Goal: Transaction & Acquisition: Purchase product/service

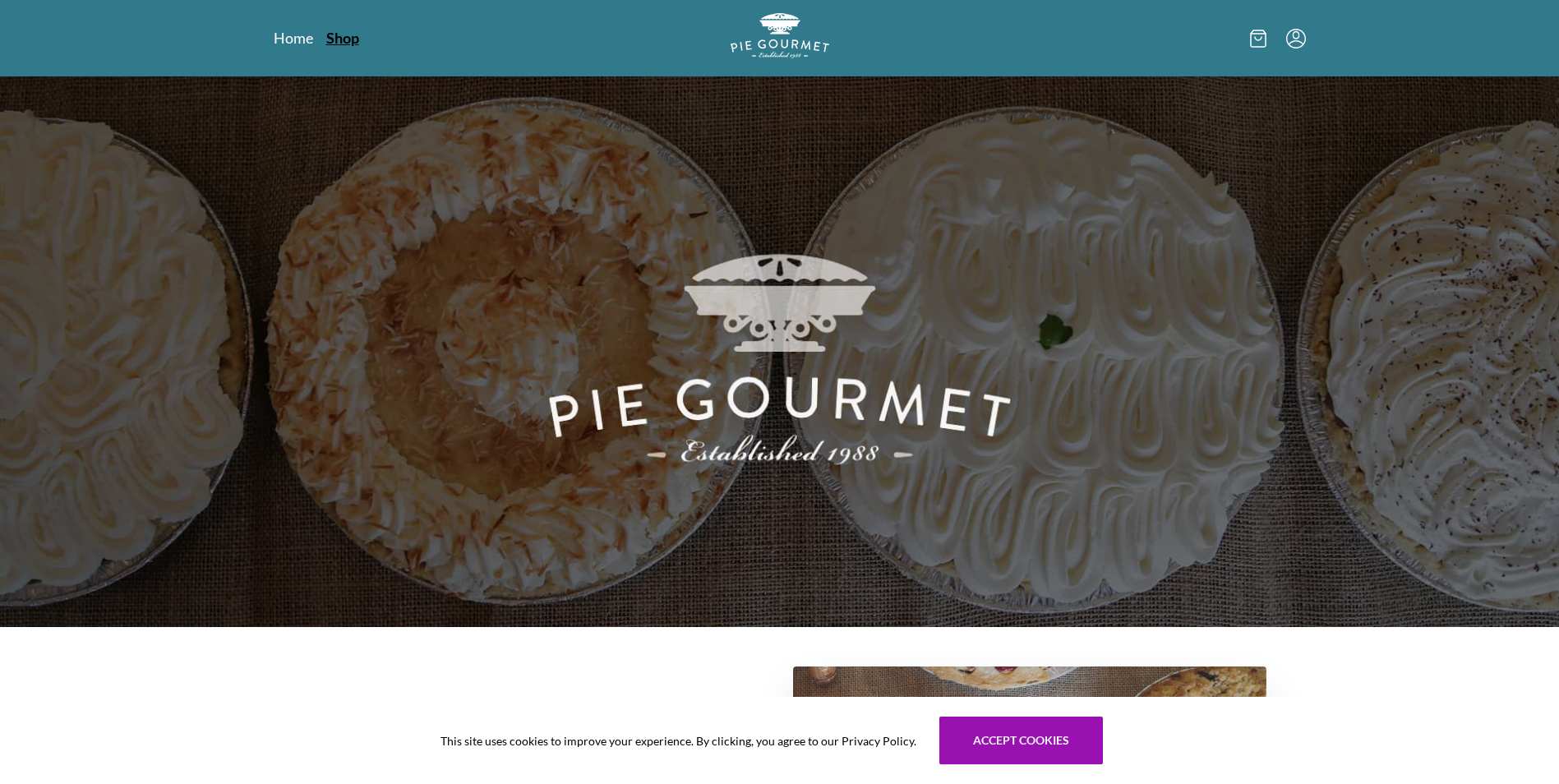
click at [334, 43] on link "Shop" at bounding box center [342, 38] width 33 height 19
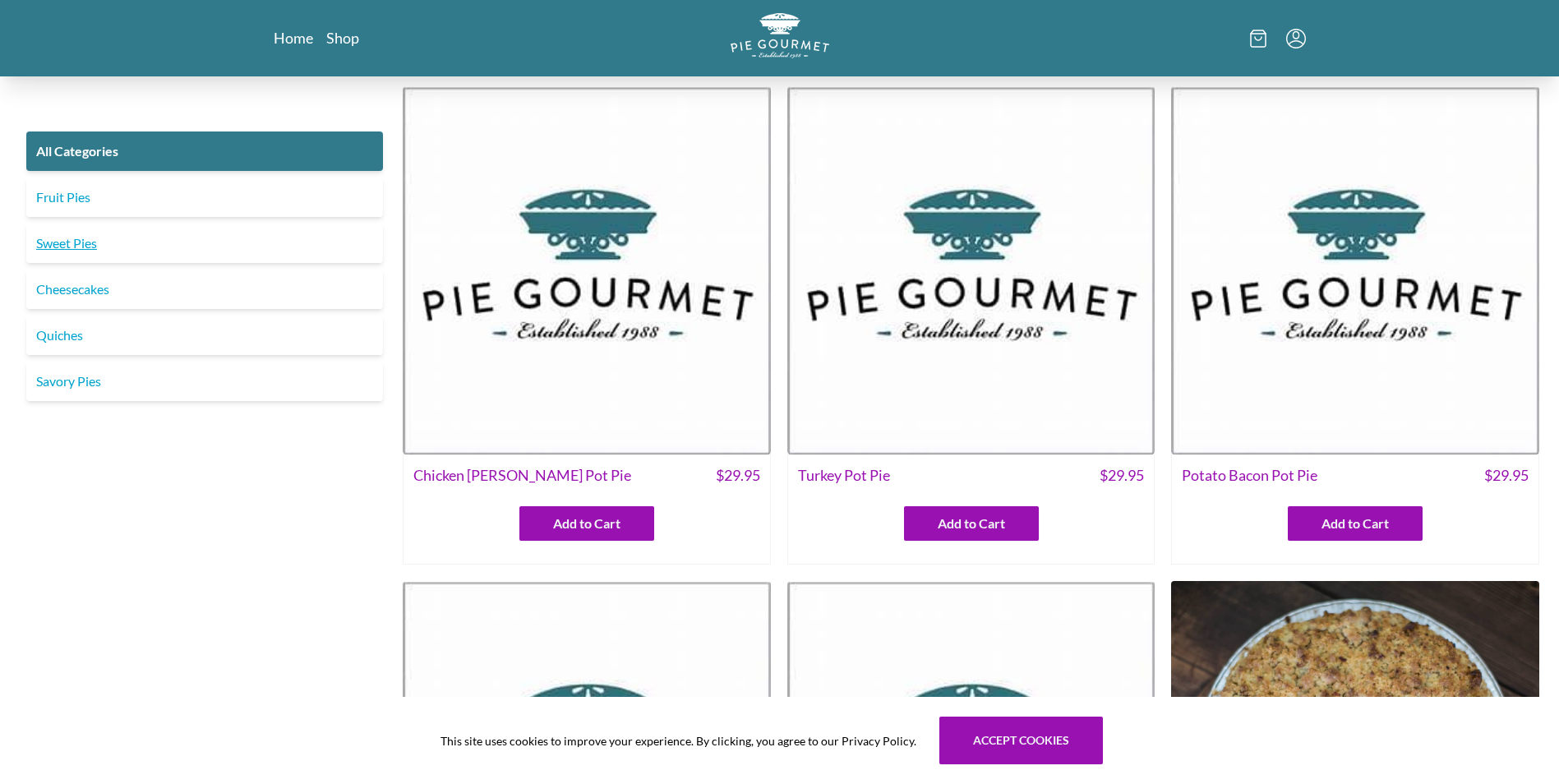
click at [77, 245] on link "Sweet Pies" at bounding box center [204, 243] width 357 height 40
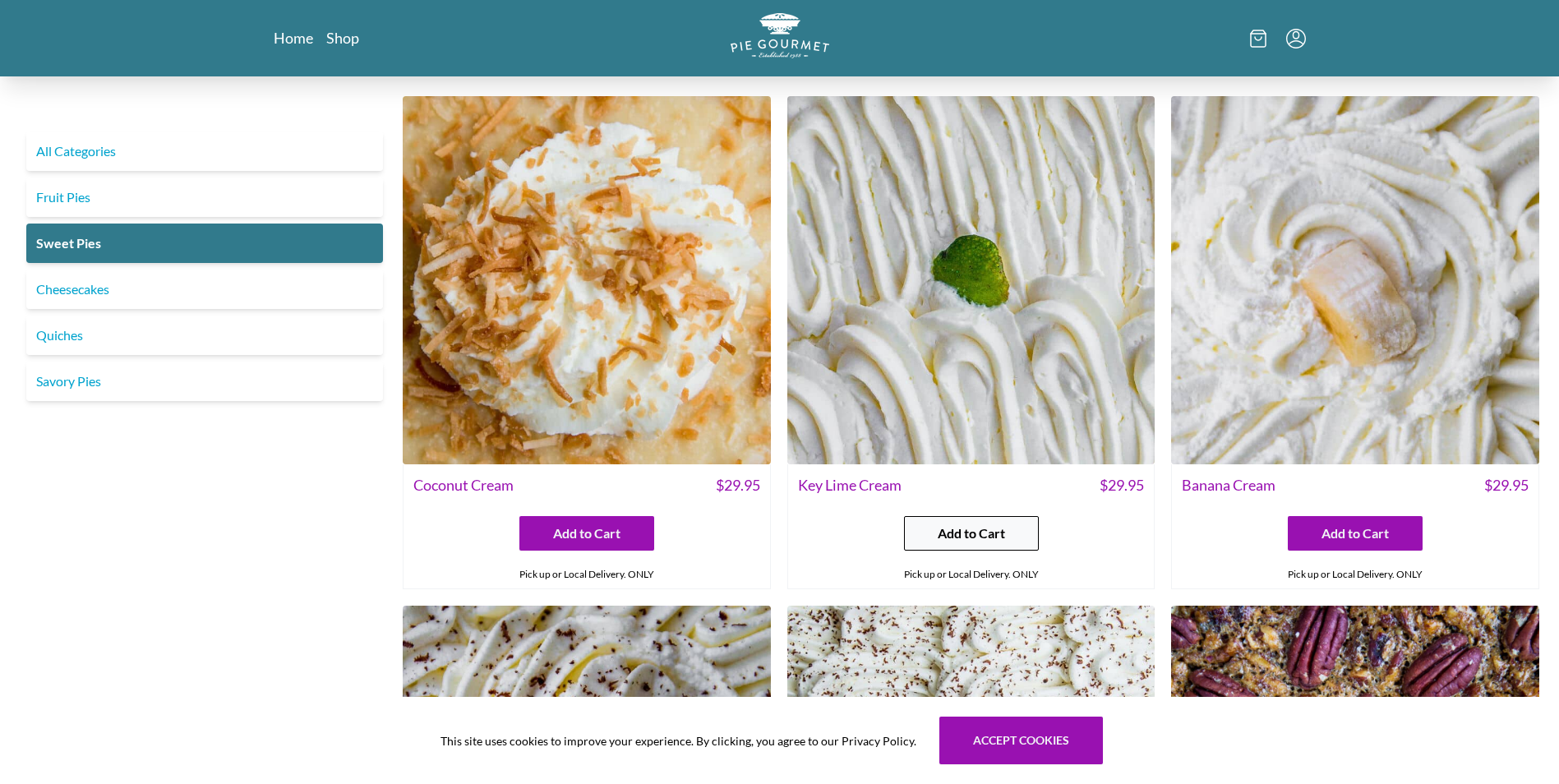
click at [968, 536] on span "Add to Cart" at bounding box center [971, 533] width 68 height 19
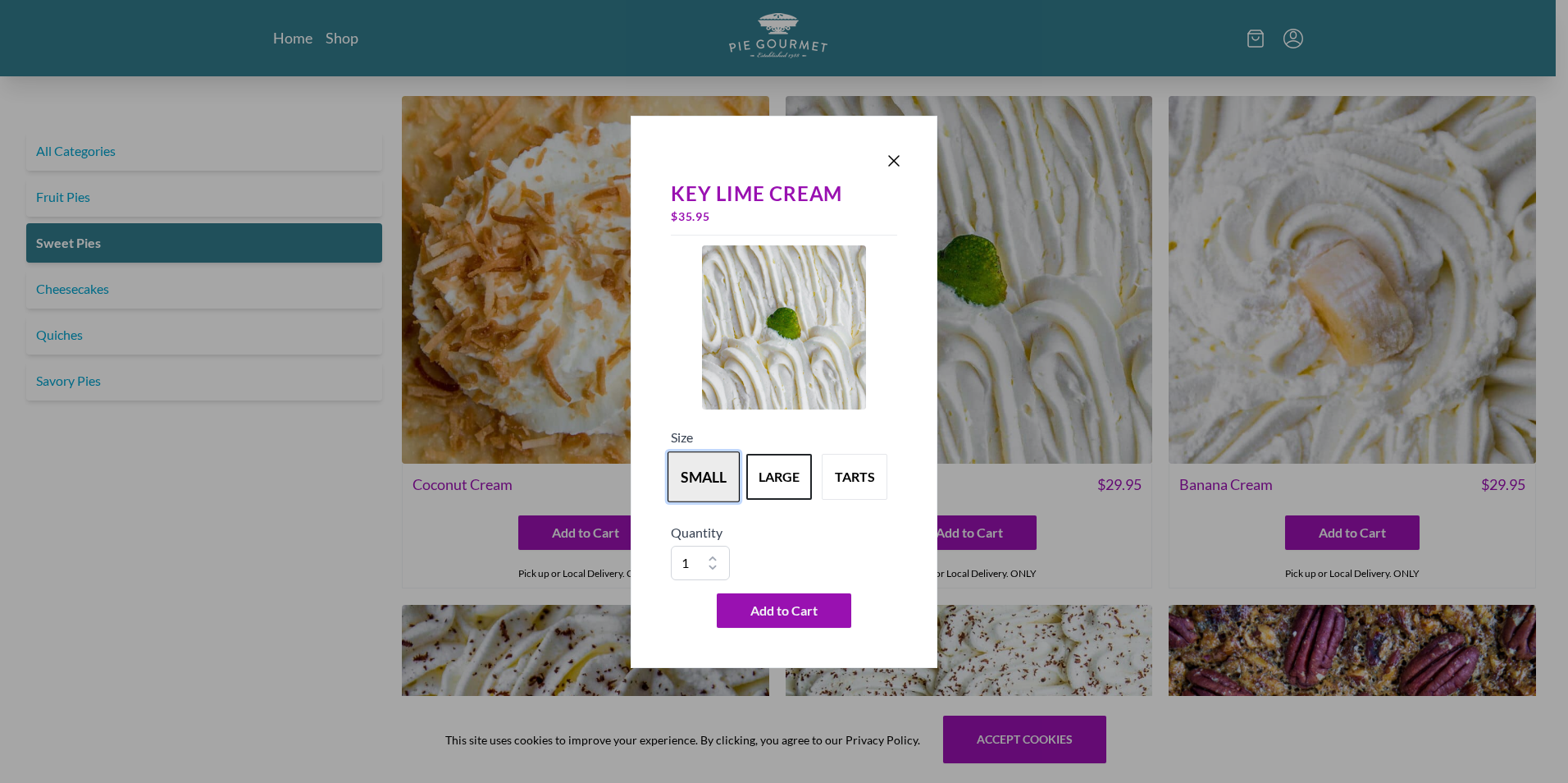
click at [710, 485] on button "small" at bounding box center [704, 477] width 72 height 51
click at [770, 475] on button "large" at bounding box center [779, 477] width 72 height 51
click at [708, 475] on button "small" at bounding box center [704, 477] width 72 height 51
click at [778, 605] on span "Add to Cart" at bounding box center [784, 611] width 68 height 19
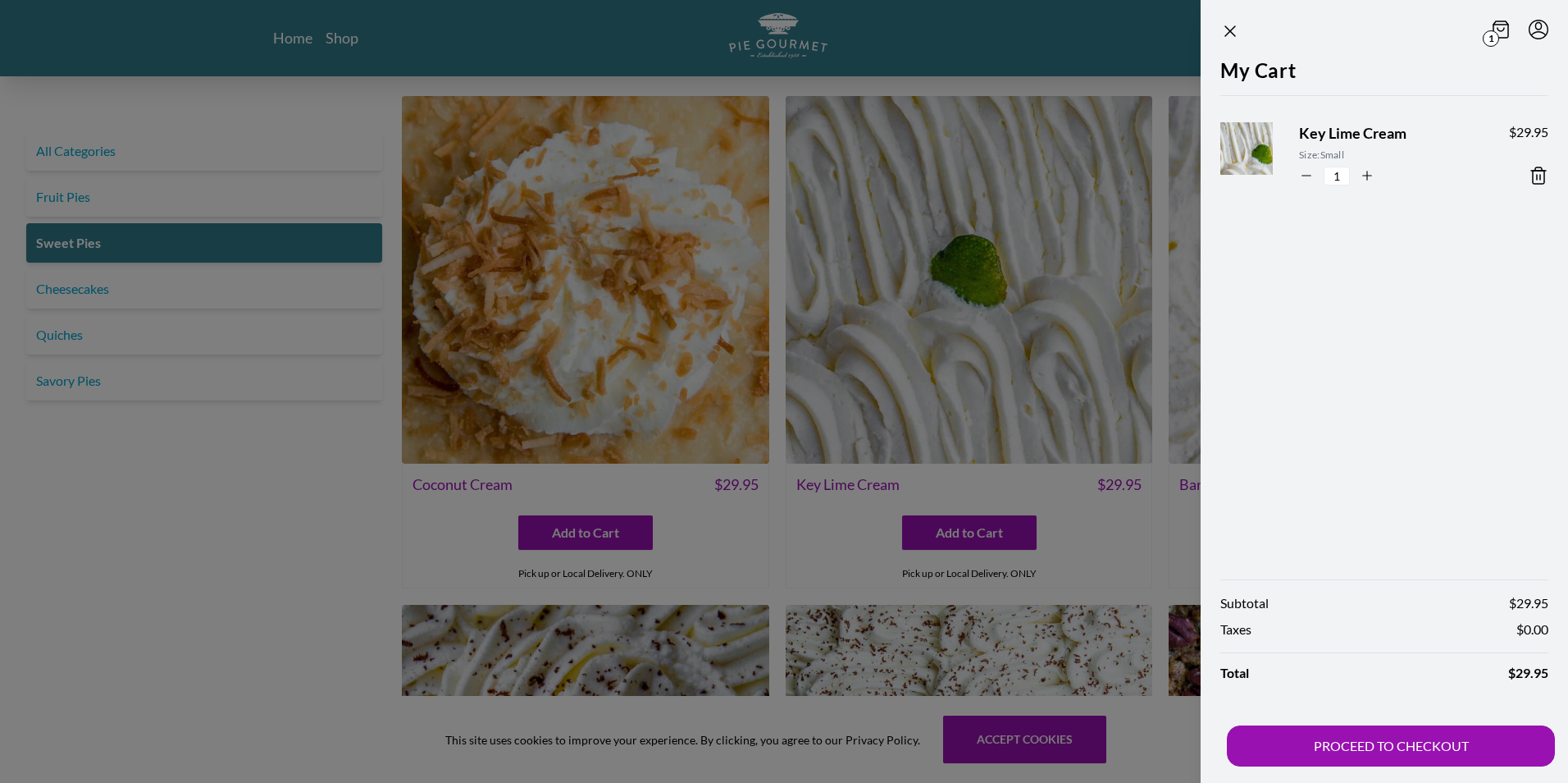
click at [1537, 164] on div "$ 29.95" at bounding box center [1528, 154] width 40 height 63
click at [1540, 173] on icon at bounding box center [1539, 176] width 19 height 19
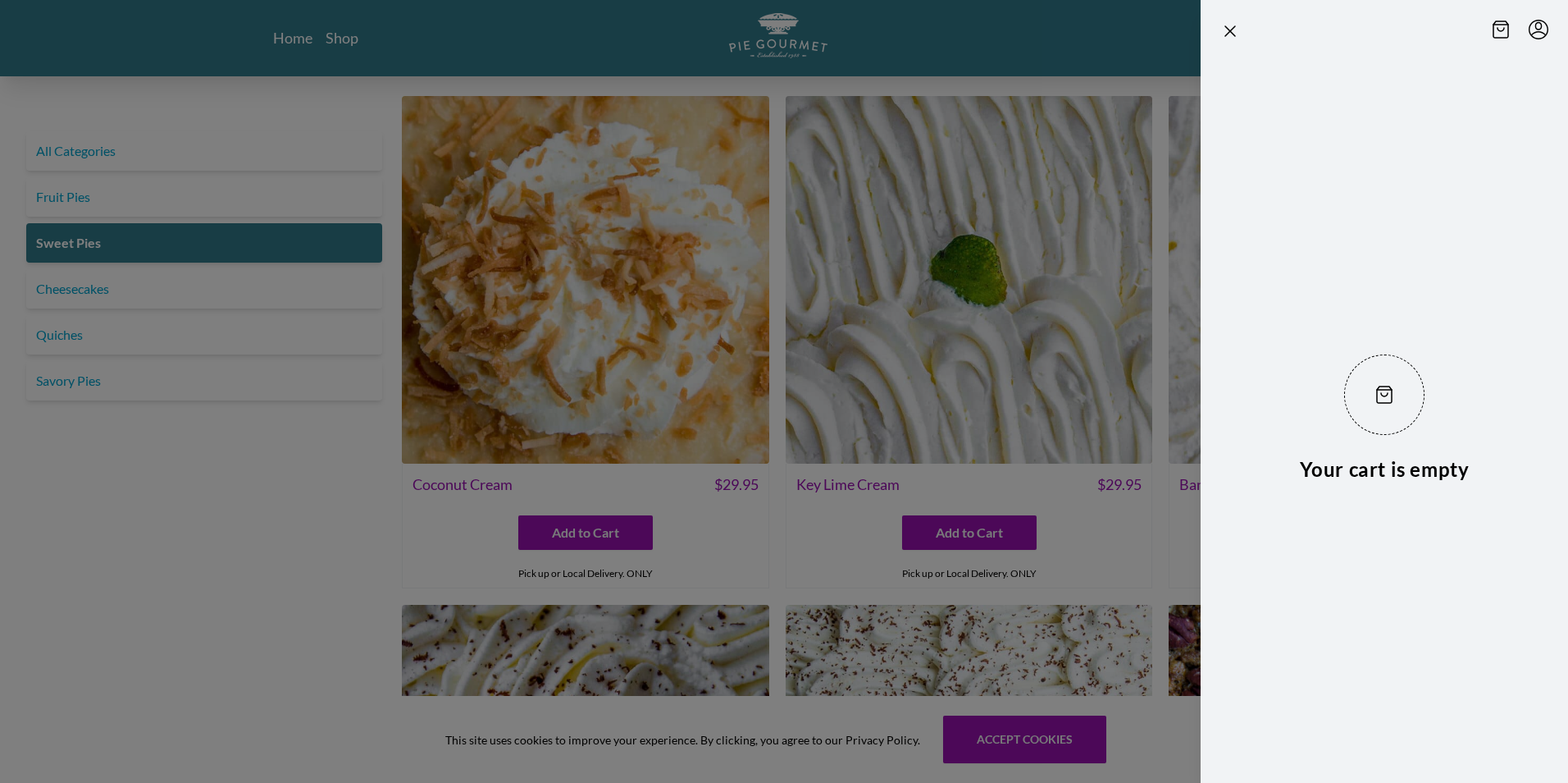
click at [1311, 176] on div "Your cart is empty" at bounding box center [1384, 418] width 367 height 727
click at [985, 531] on div at bounding box center [784, 391] width 1568 height 783
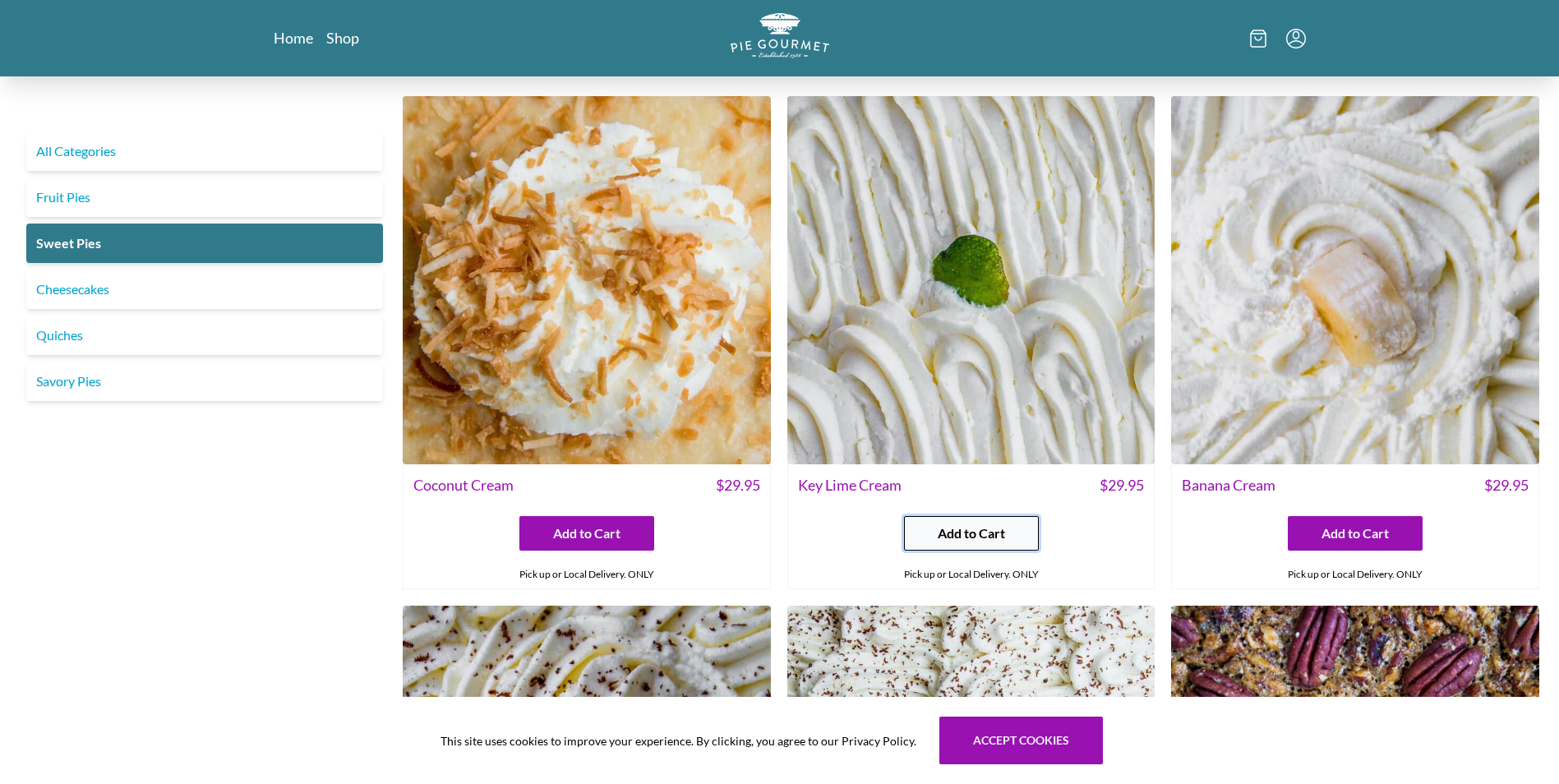
click at [980, 531] on span "Add to Cart" at bounding box center [971, 533] width 68 height 19
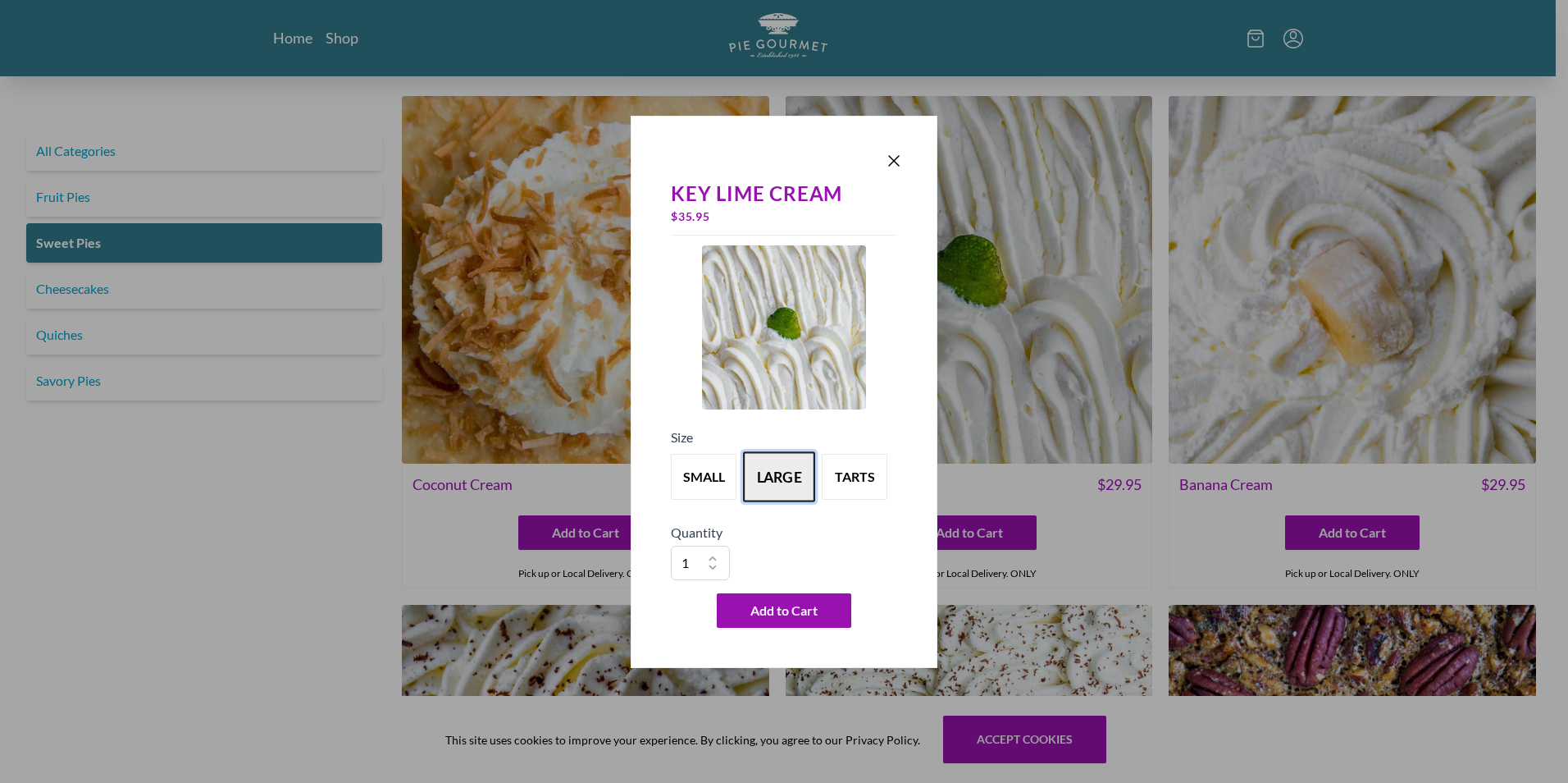
click at [773, 480] on button "large" at bounding box center [779, 477] width 72 height 51
click at [784, 606] on span "Add to Cart" at bounding box center [784, 611] width 68 height 19
